Goal: Find specific page/section: Find specific page/section

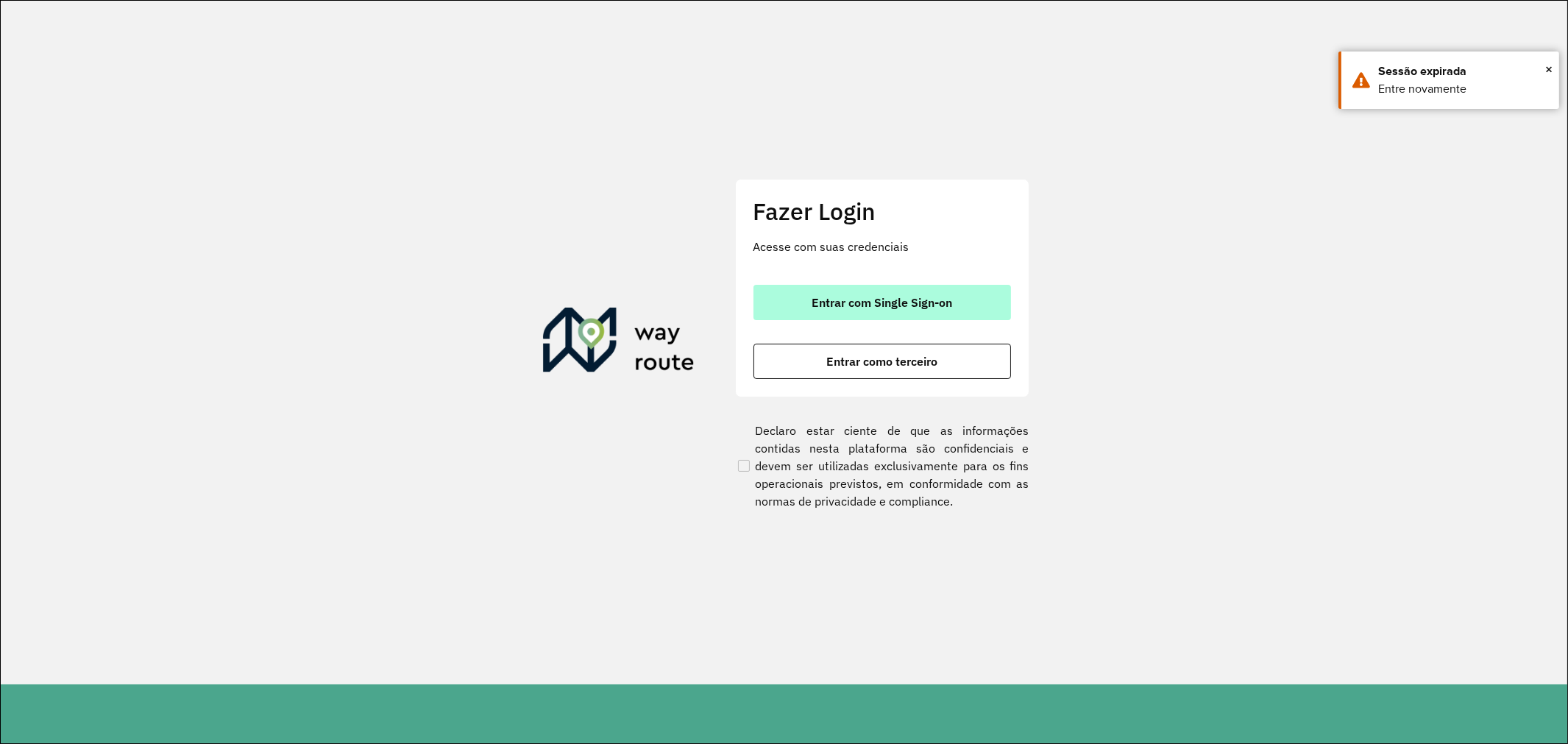
click at [887, 285] on button "Entrar com Single Sign-on" at bounding box center [882, 302] width 258 height 35
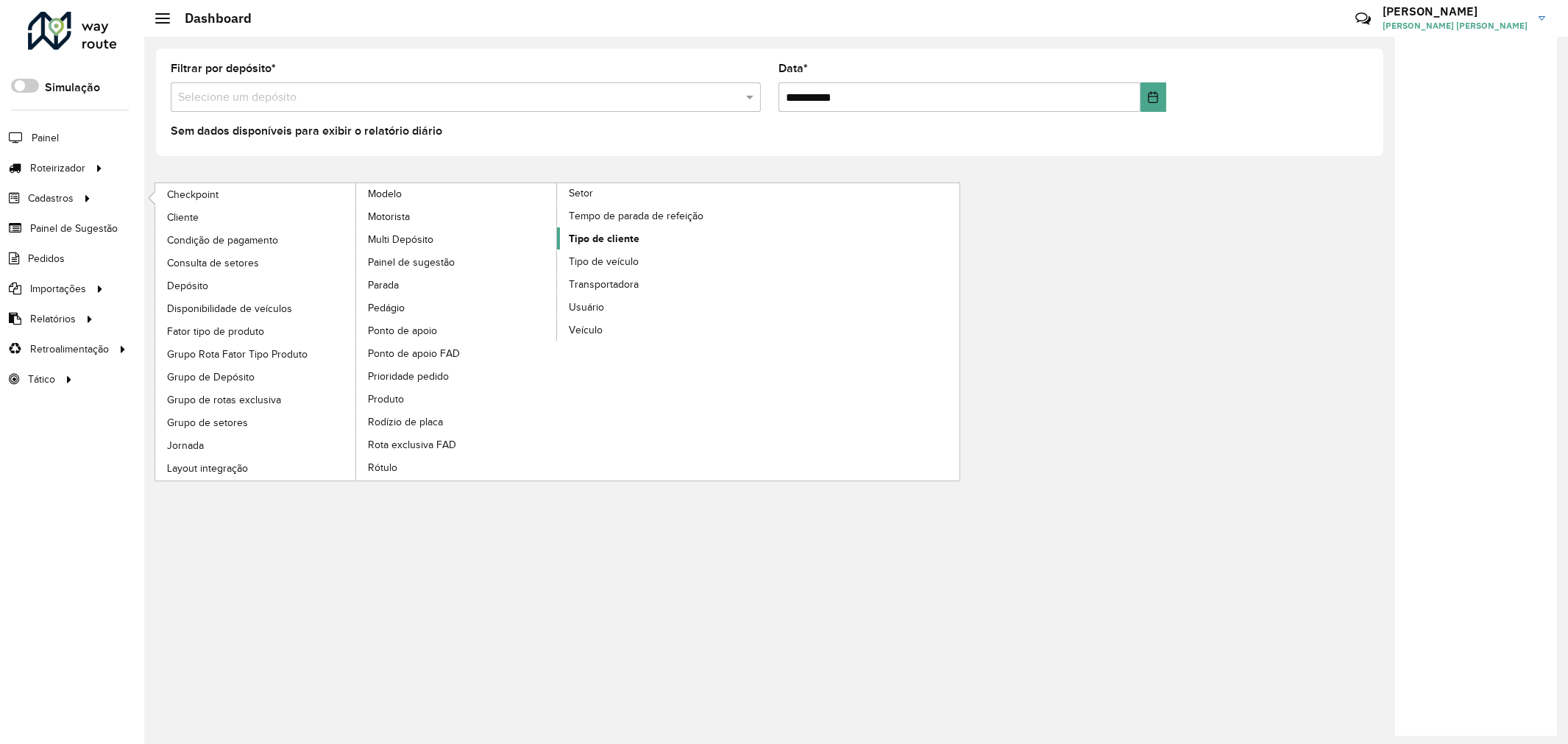
click at [617, 247] on span "Tipo de cliente" at bounding box center [604, 239] width 71 height 16
